Goal: Transaction & Acquisition: Purchase product/service

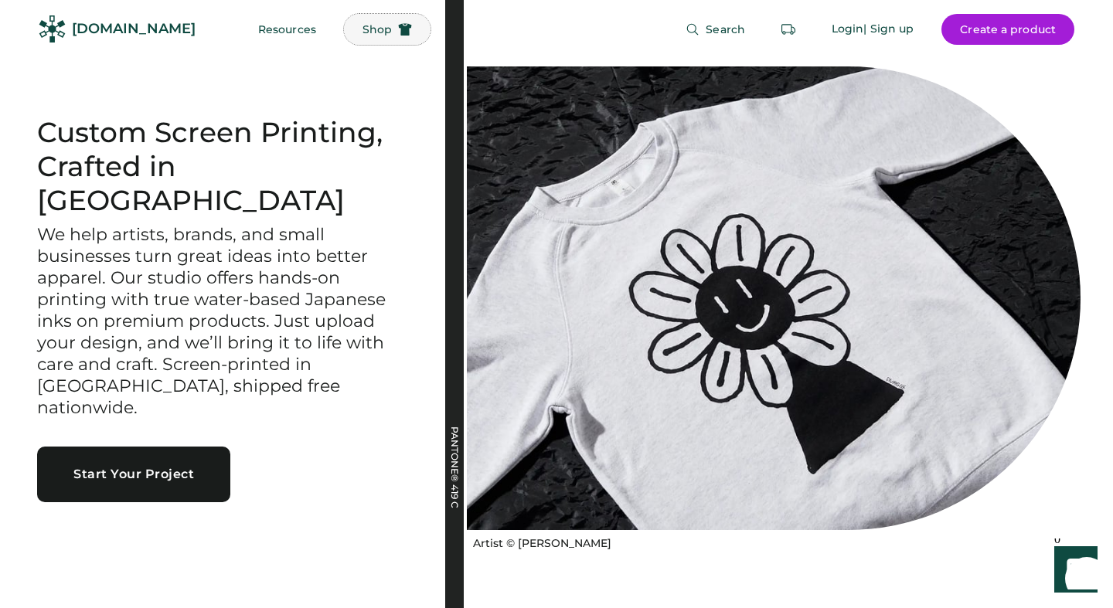
click at [363, 26] on span "Shop" at bounding box center [377, 29] width 29 height 11
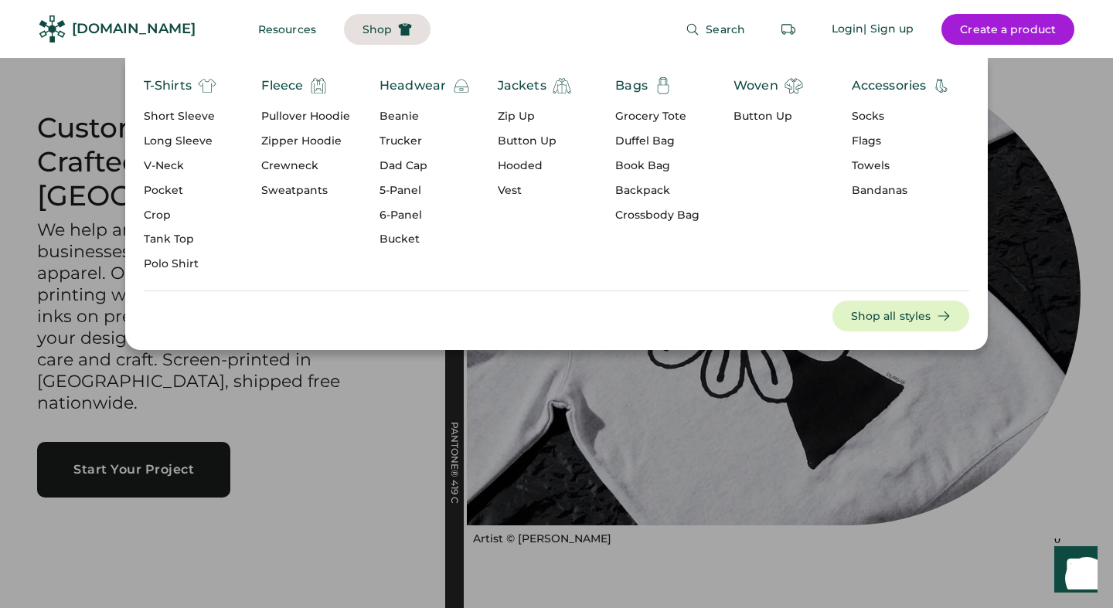
scroll to position [7, 0]
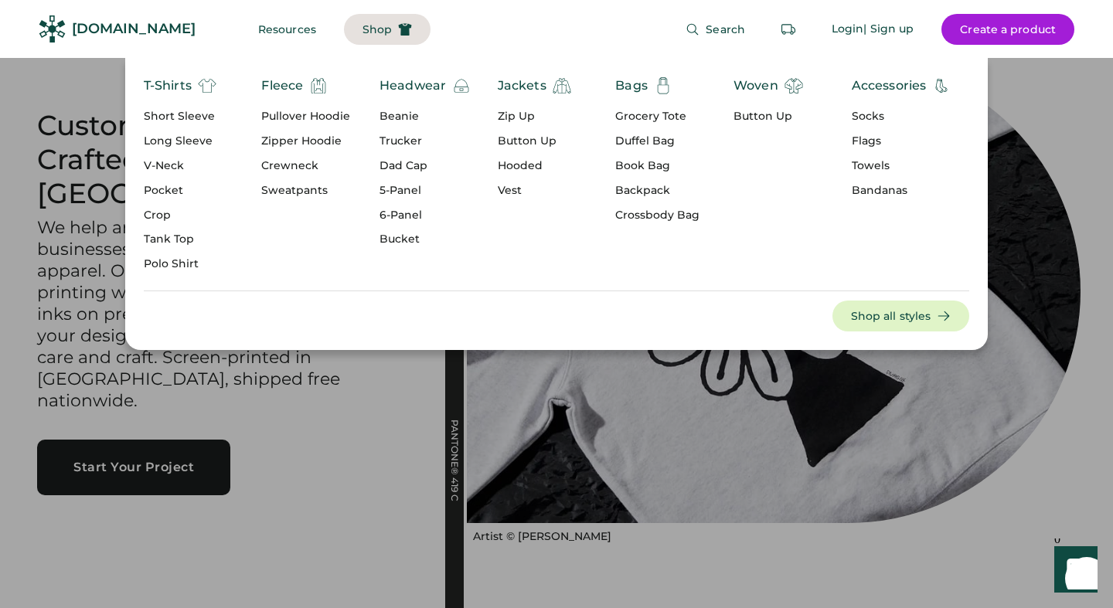
click at [410, 162] on div "Dad Cap" at bounding box center [425, 165] width 91 height 15
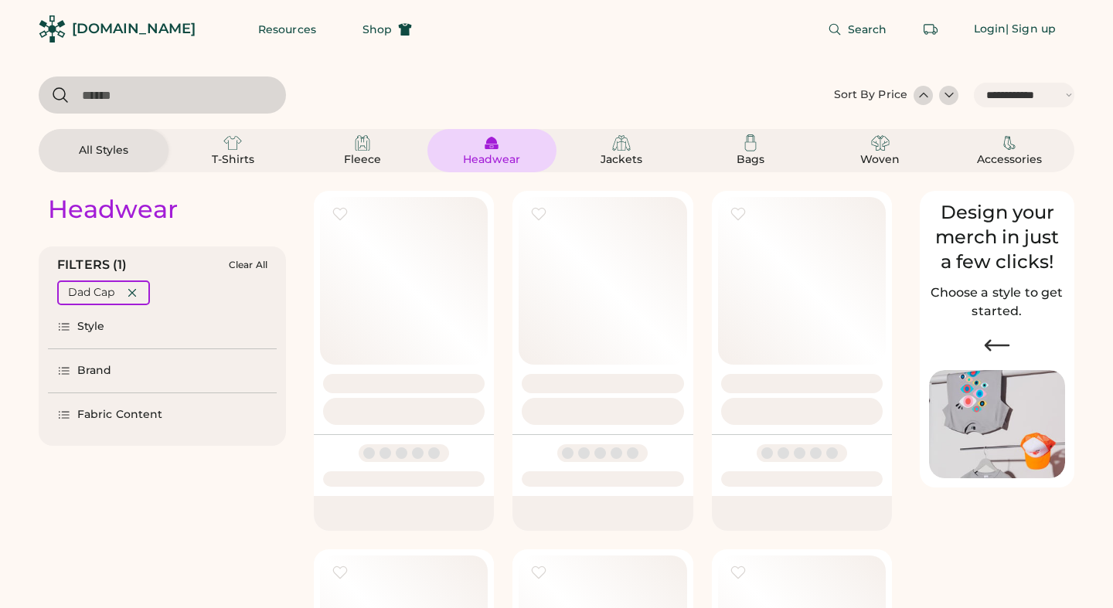
select select "*****"
select select "*"
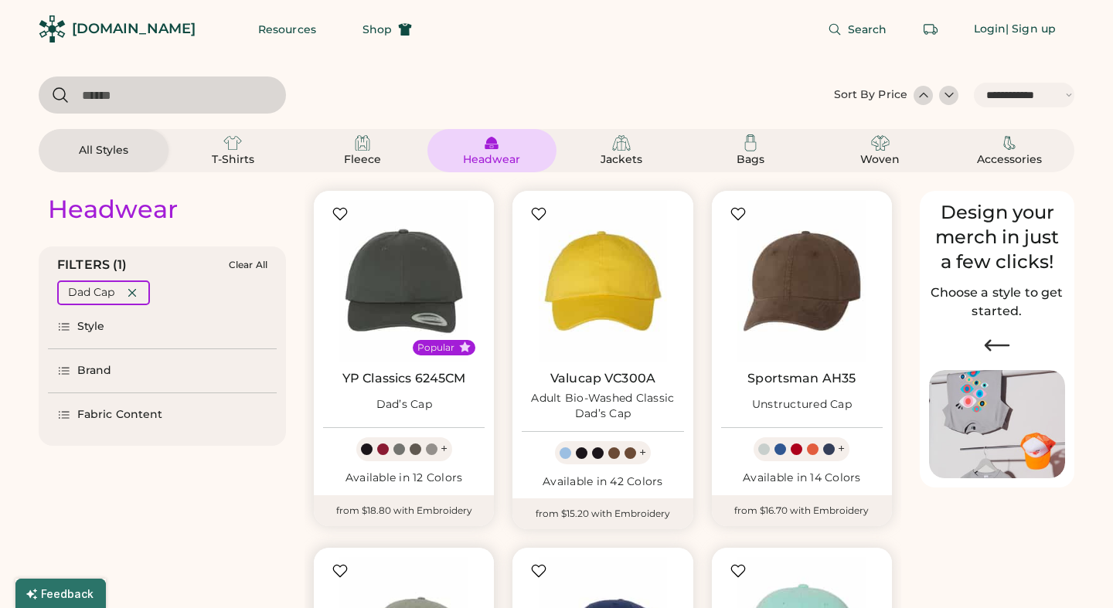
scroll to position [472, 0]
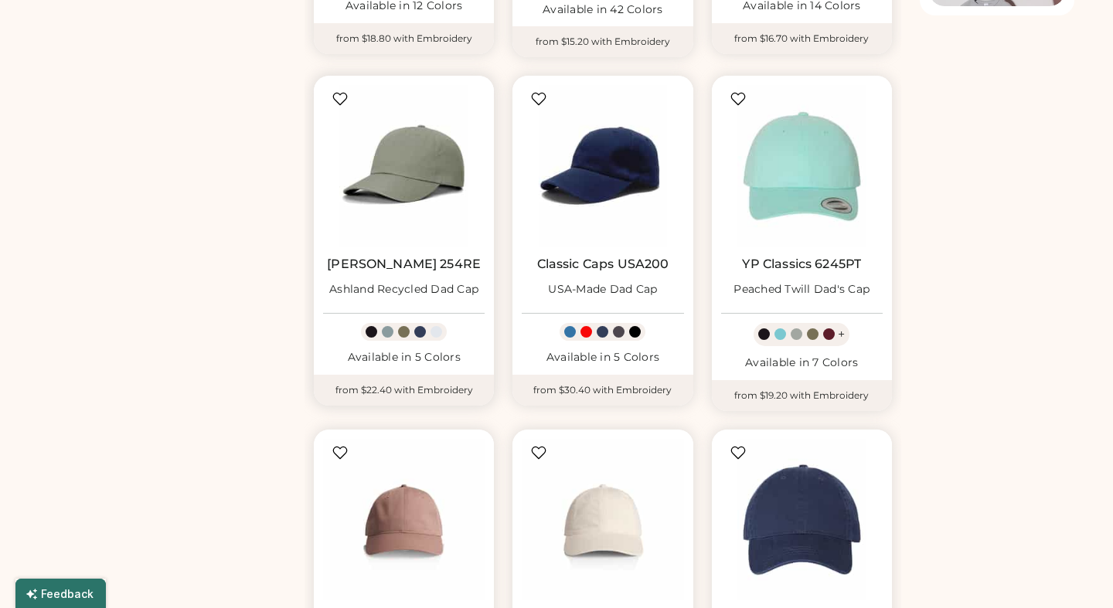
select select "*****"
select select "*"
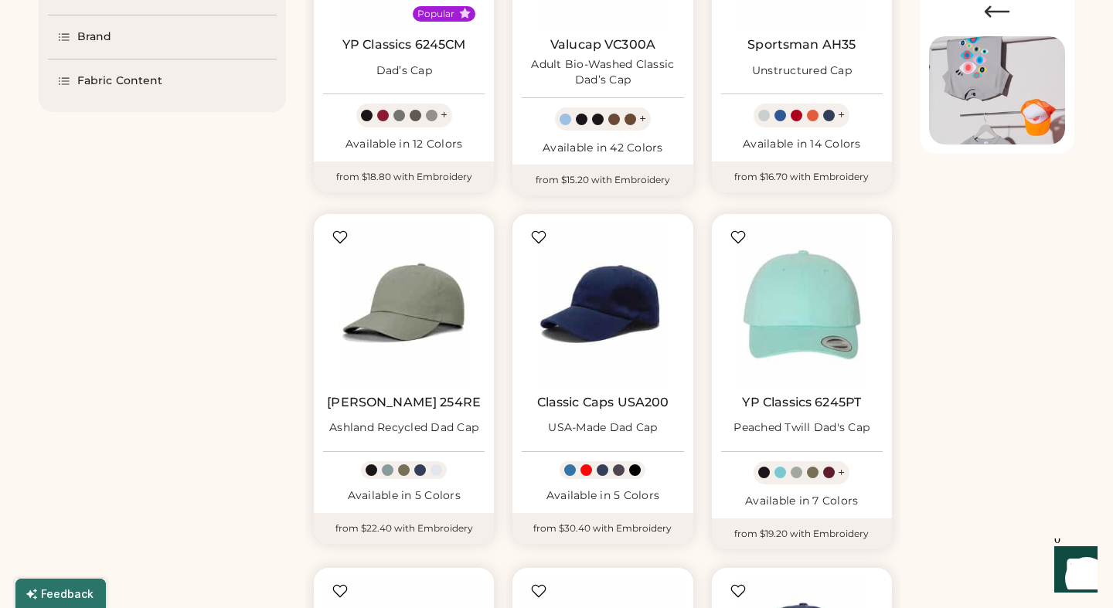
scroll to position [0, 0]
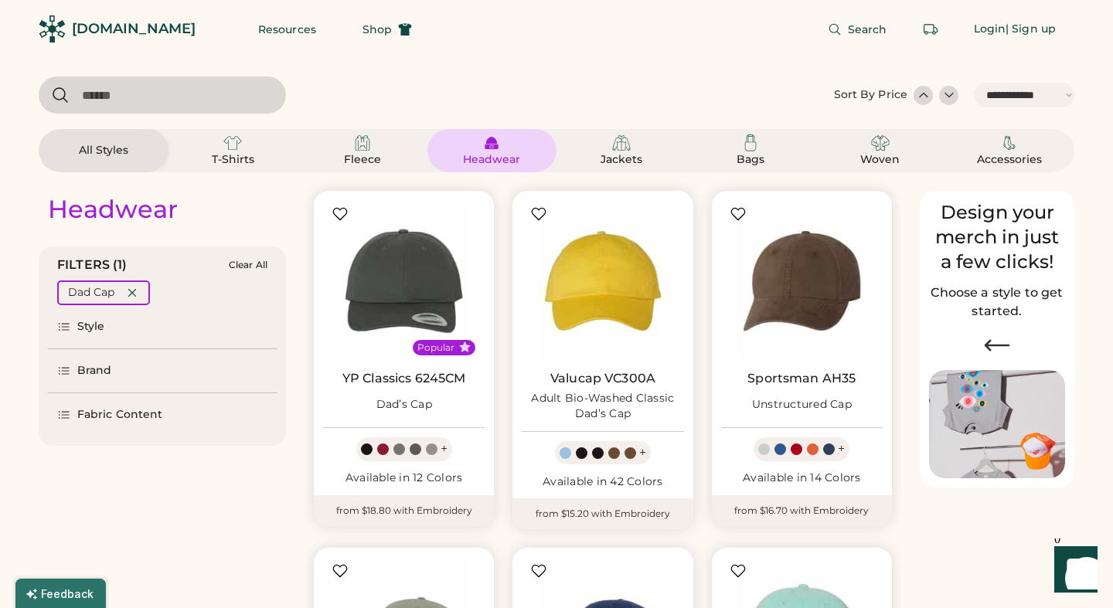
click at [490, 152] on div "Headwear" at bounding box center [492, 159] width 70 height 15
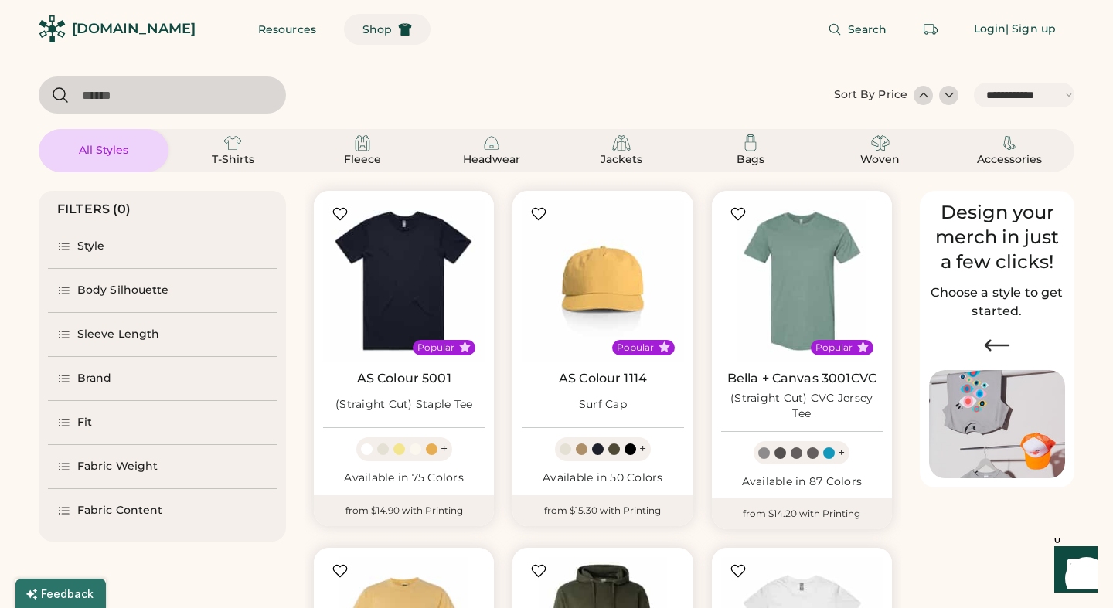
click at [363, 33] on span "Shop" at bounding box center [377, 29] width 29 height 11
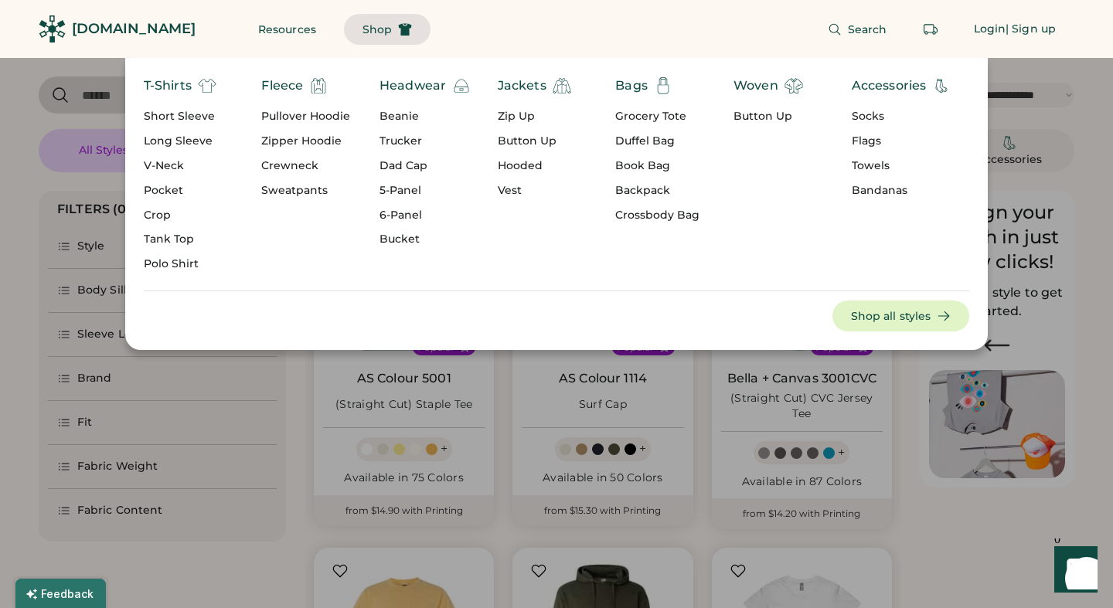
click at [410, 235] on div "Bucket" at bounding box center [425, 239] width 91 height 15
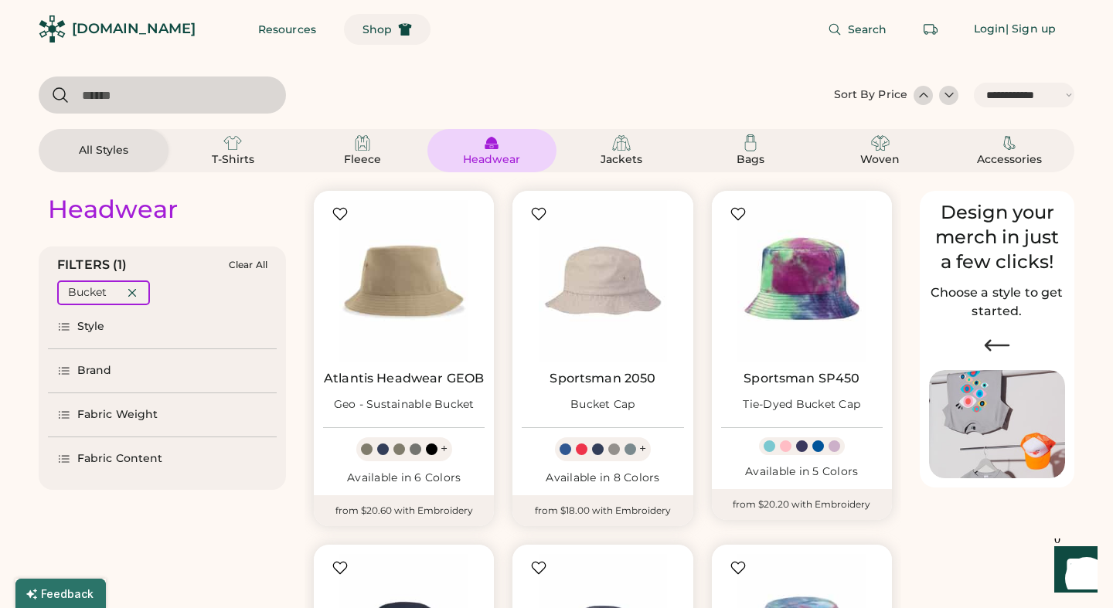
click at [363, 33] on span "Shop" at bounding box center [377, 29] width 29 height 11
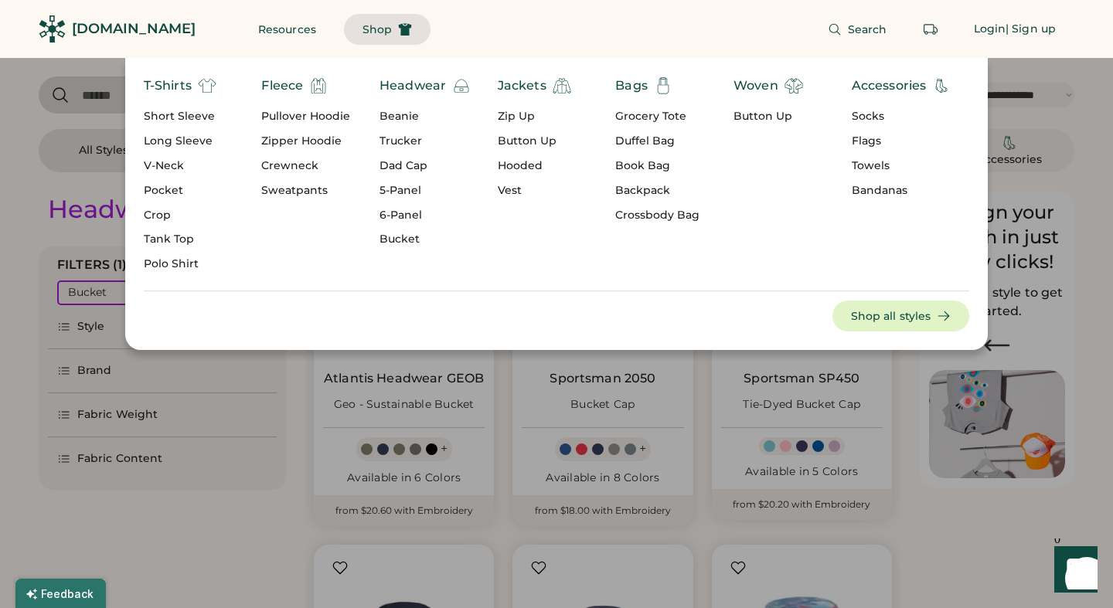
click at [416, 188] on div "5-Panel" at bounding box center [425, 190] width 91 height 15
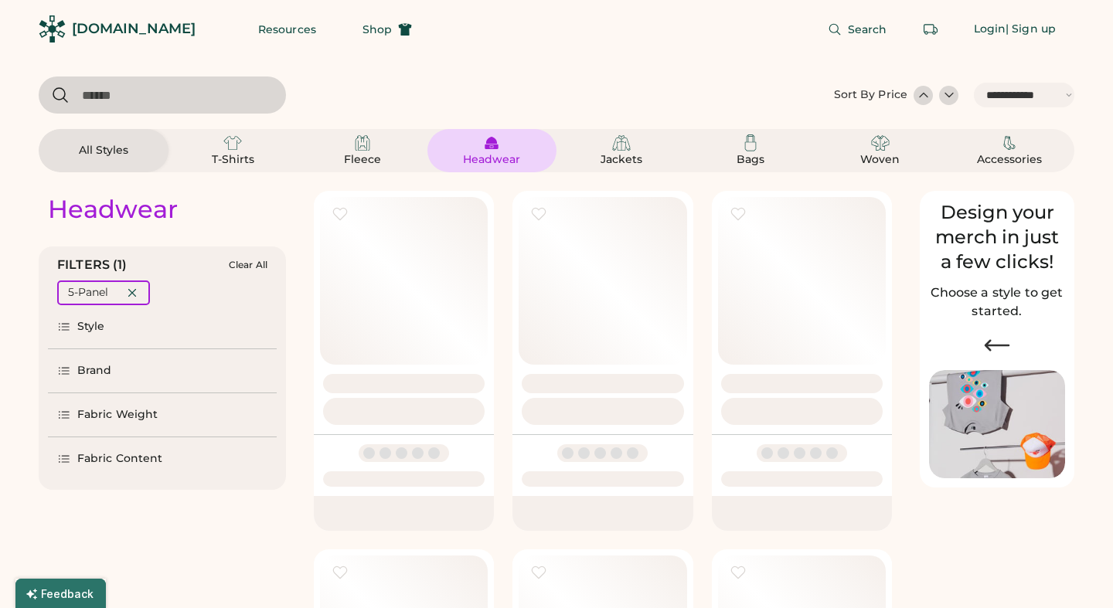
select select "*"
